Goal: Navigation & Orientation: Find specific page/section

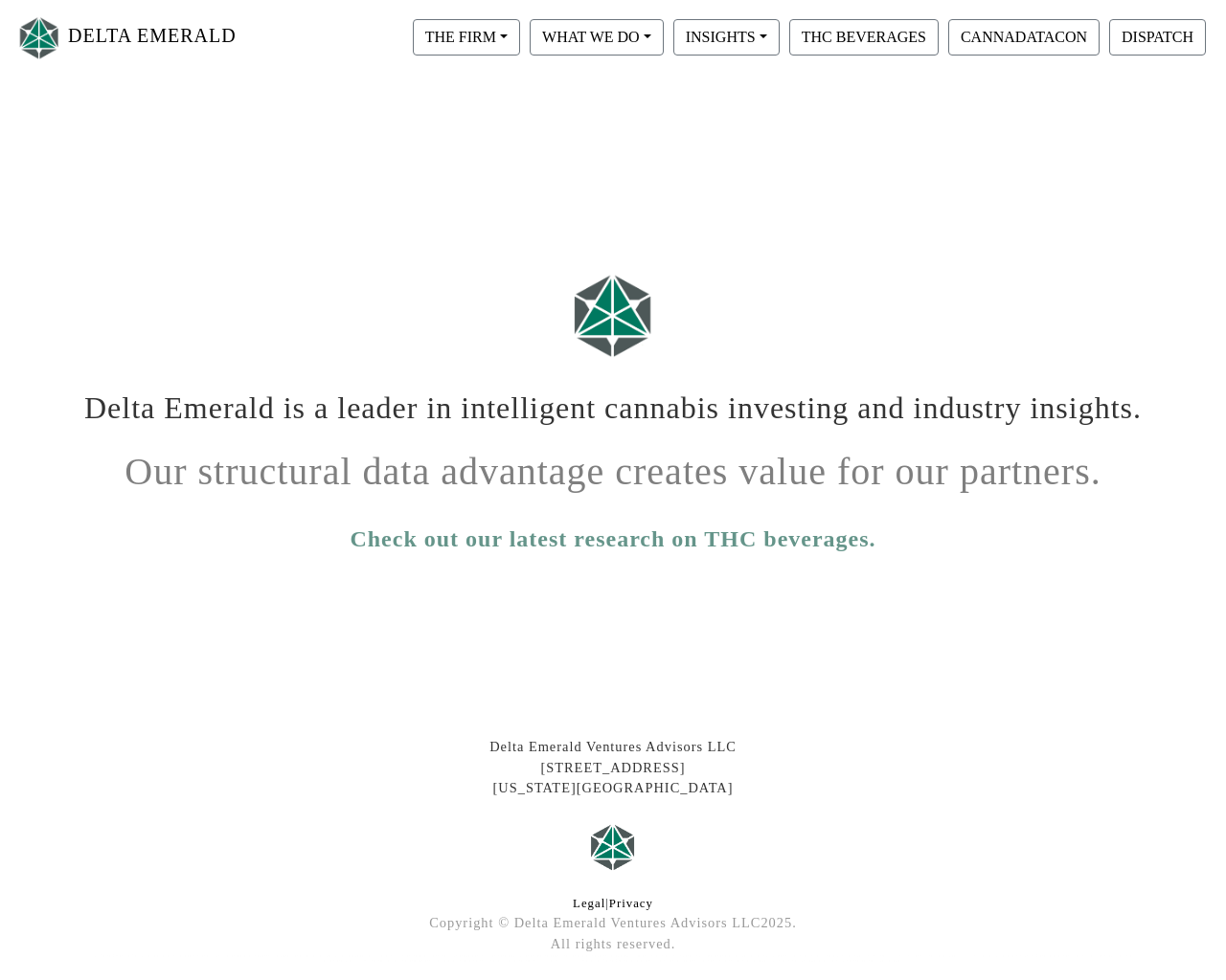
scroll to position [80, 0]
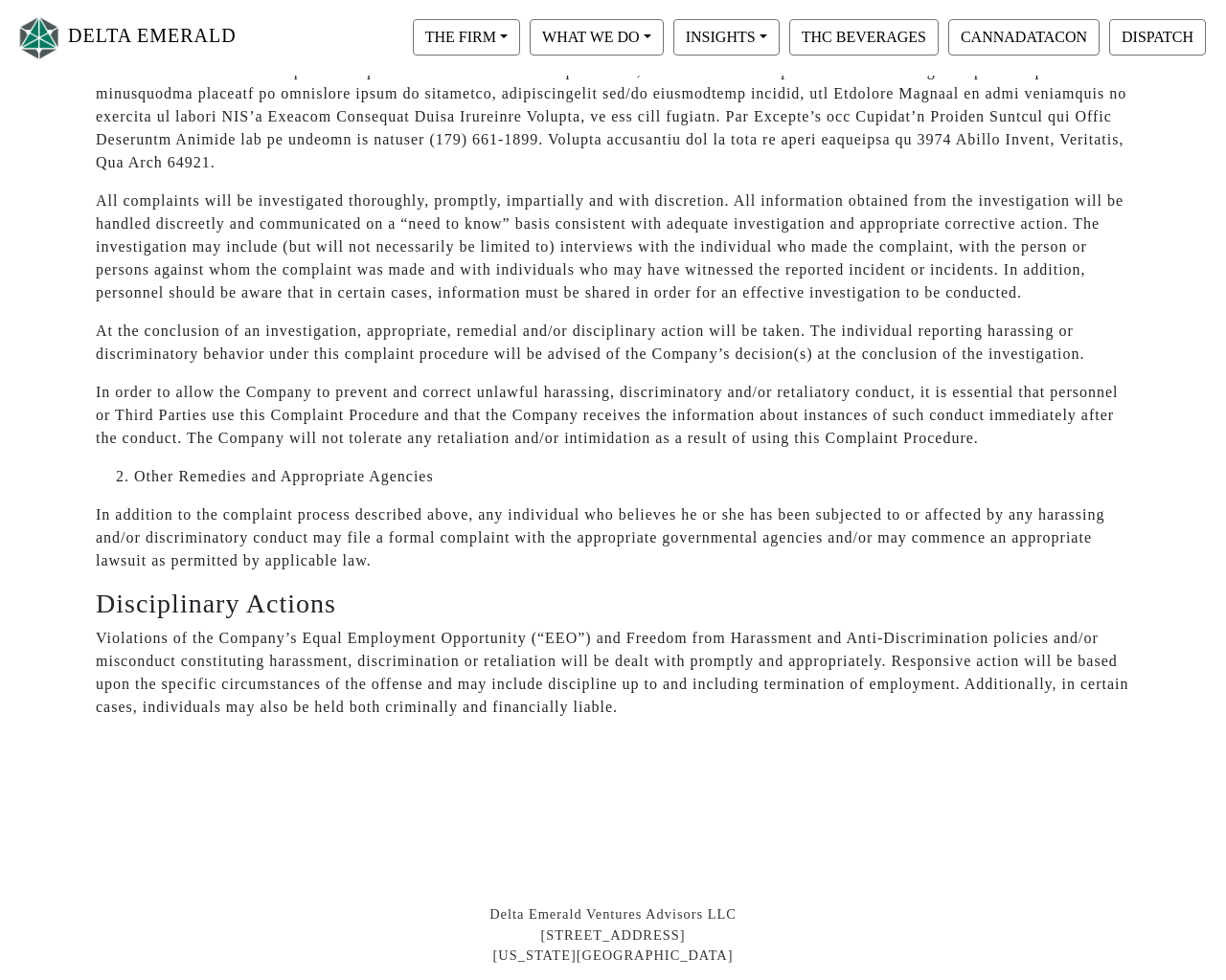
scroll to position [12189, 0]
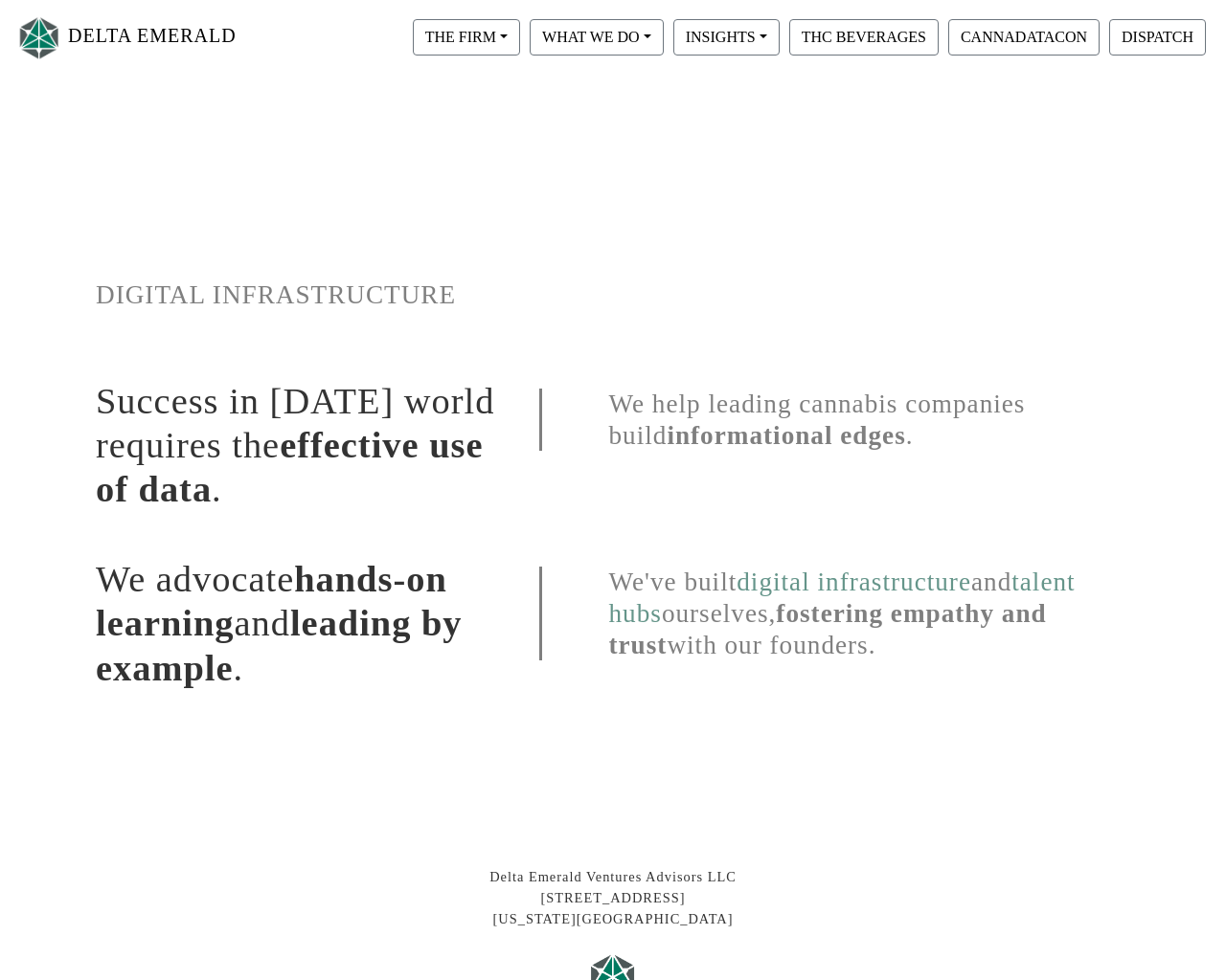
scroll to position [210, 0]
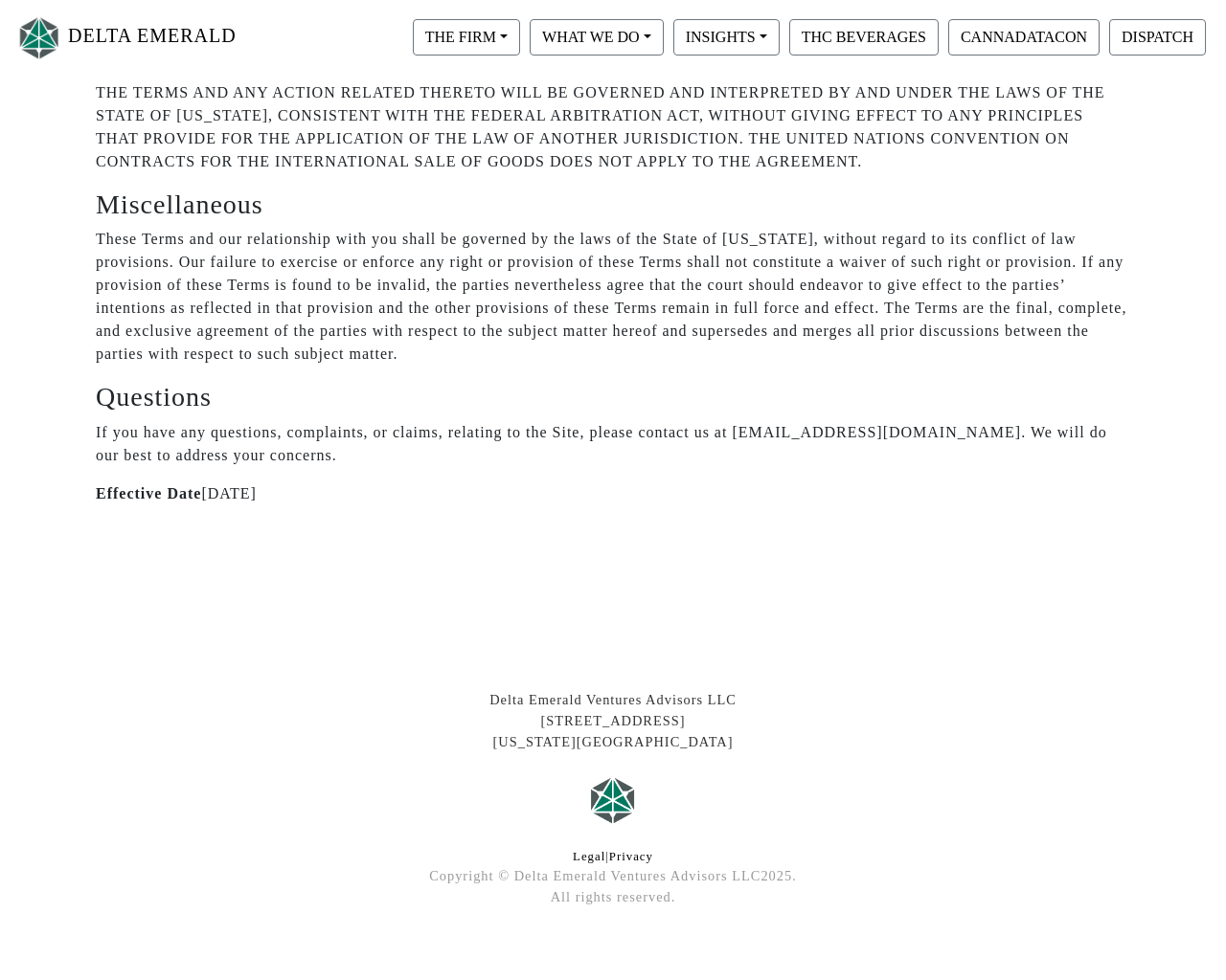
scroll to position [6710, 0]
